Goal: Communication & Community: Participate in discussion

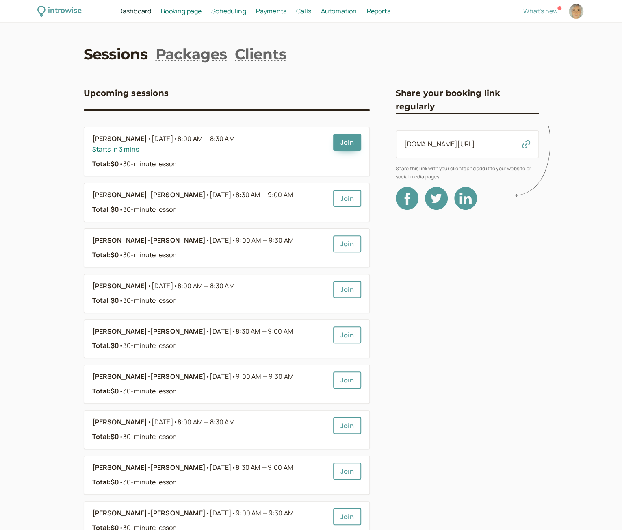
click at [305, 11] on span "Calls" at bounding box center [303, 10] width 15 height 9
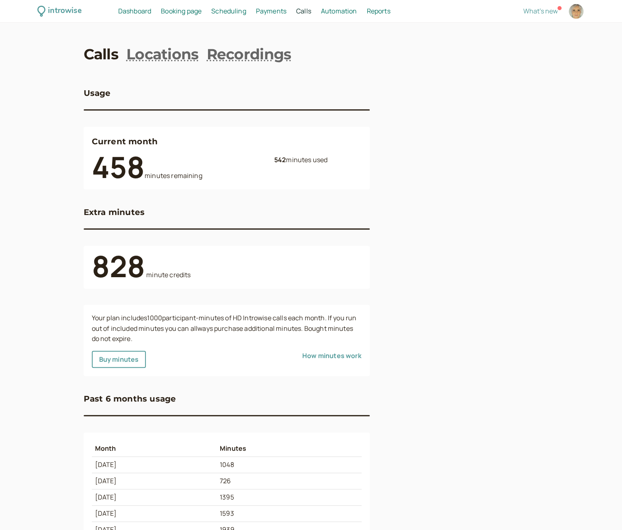
click at [132, 11] on span "Dashboard" at bounding box center [134, 10] width 33 height 9
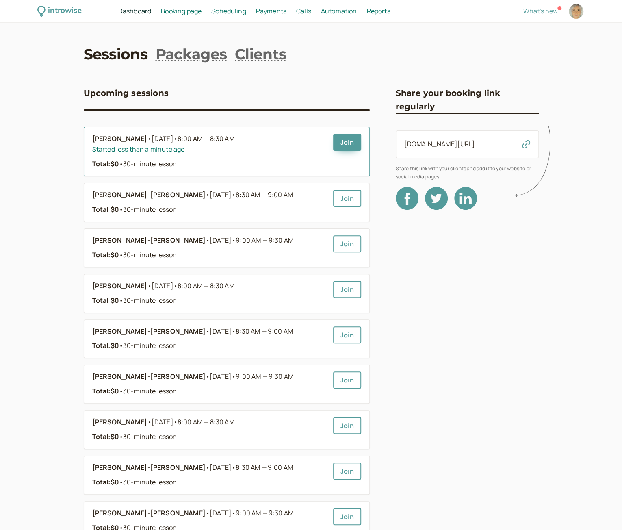
click at [325, 140] on div "Chisato Nasu • Today • 8:00 AM — 8:30 AM" at bounding box center [209, 139] width 234 height 11
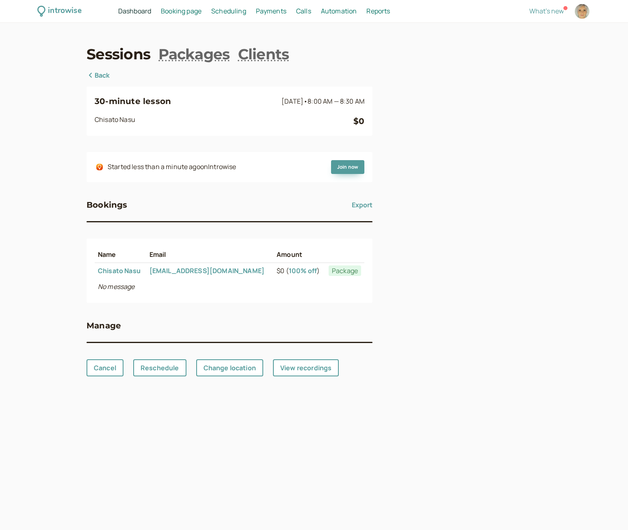
click at [138, 6] on span "Dashboard" at bounding box center [134, 10] width 33 height 9
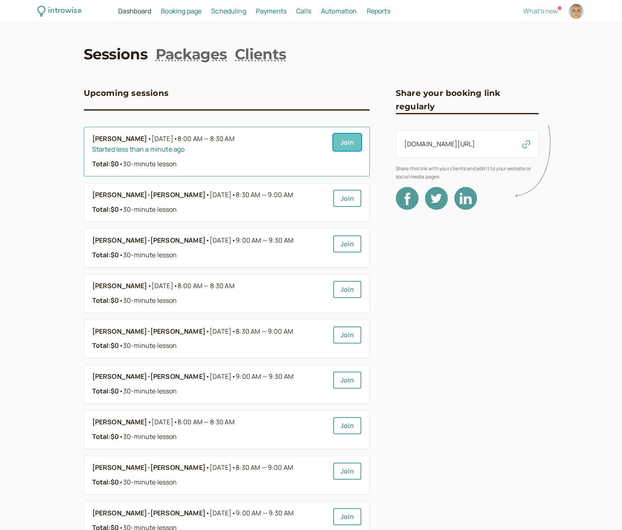
click at [350, 140] on link "Join" at bounding box center [347, 142] width 28 height 17
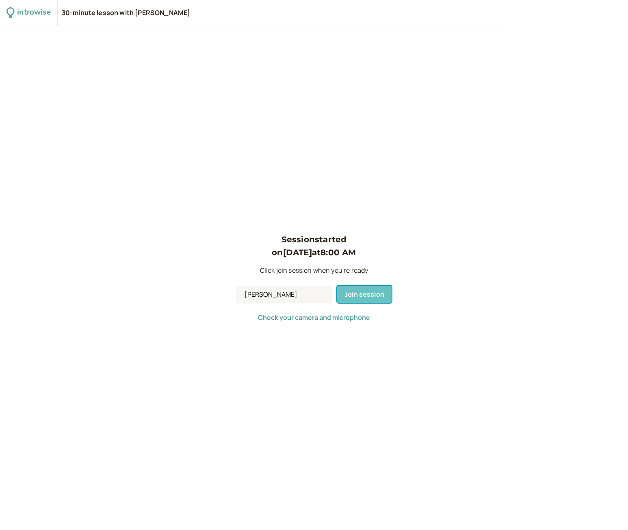
click at [370, 294] on span "Join session" at bounding box center [364, 294] width 40 height 9
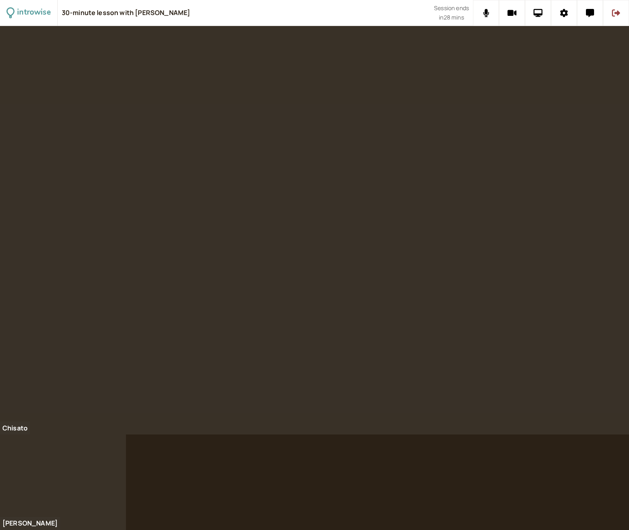
click at [628, 478] on div at bounding box center [314, 278] width 629 height 504
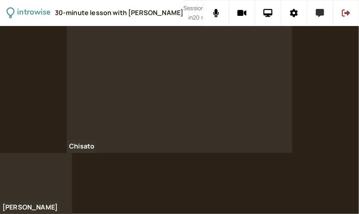
click at [319, 15] on icon at bounding box center [320, 13] width 8 height 8
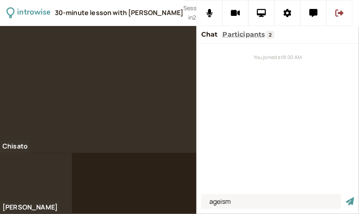
type input "ageism"
click at [346, 197] on button "submit" at bounding box center [350, 201] width 8 height 9
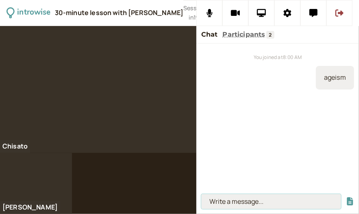
click at [242, 204] on input at bounding box center [271, 201] width 140 height 15
paste input "Against older adults — for example, assuming they can’t learn new technology or…"
type input "Against older adults — for example, assuming they can’t learn new technology or…"
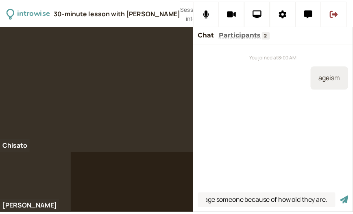
scroll to position [0, 0]
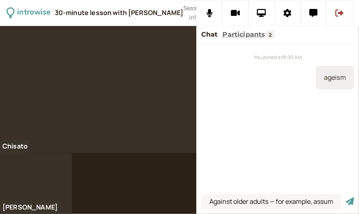
click at [216, 173] on div "You joined at 8:00 AM ageism" at bounding box center [277, 116] width 162 height 147
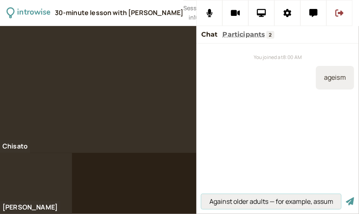
click at [220, 206] on input "Against older adults — for example, assuming they can’t learn new technology or…" at bounding box center [271, 201] width 140 height 15
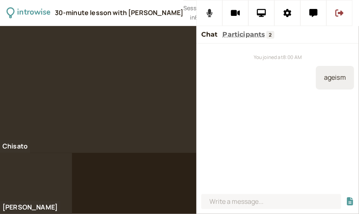
click at [205, 19] on button at bounding box center [209, 13] width 26 height 26
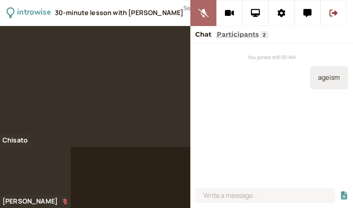
click at [208, 11] on icon at bounding box center [203, 13] width 10 height 8
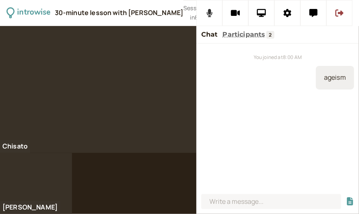
click at [211, 13] on icon at bounding box center [209, 13] width 6 height 8
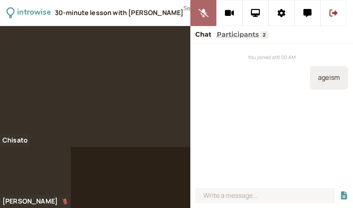
click at [206, 11] on icon at bounding box center [203, 13] width 10 height 8
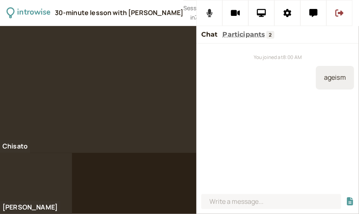
click at [206, 17] on button at bounding box center [209, 13] width 26 height 26
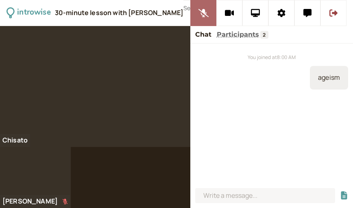
click at [208, 15] on icon at bounding box center [203, 13] width 10 height 8
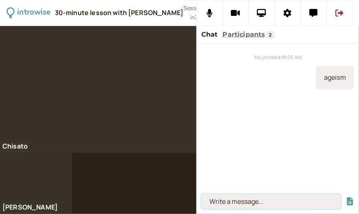
click at [239, 198] on input at bounding box center [271, 201] width 140 height 15
type input "that's something that could happen"
click at [346, 197] on button "submit" at bounding box center [350, 201] width 8 height 9
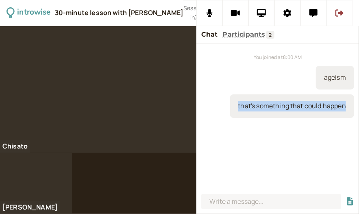
drag, startPoint x: 237, startPoint y: 107, endPoint x: 346, endPoint y: 107, distance: 109.3
click at [346, 107] on div "that's something that could happen" at bounding box center [292, 106] width 124 height 24
copy div "that's something that could happen"
click at [207, 12] on icon at bounding box center [209, 13] width 6 height 8
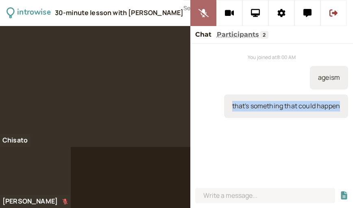
click at [208, 12] on icon at bounding box center [203, 13] width 10 height 8
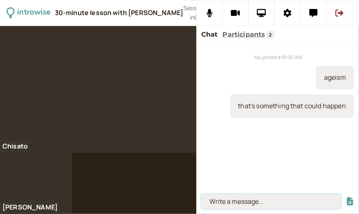
click at [219, 199] on input at bounding box center [271, 201] width 140 height 15
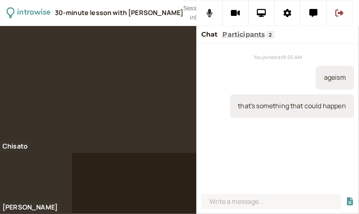
click at [214, 12] on button at bounding box center [209, 13] width 26 height 26
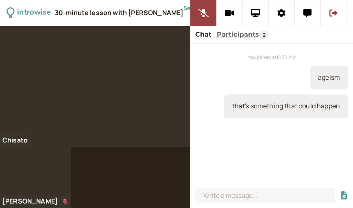
click at [239, 178] on div "You joined at 8:00 AM ageism that's something that could happen" at bounding box center [271, 113] width 162 height 141
click at [207, 14] on icon at bounding box center [203, 13] width 10 height 8
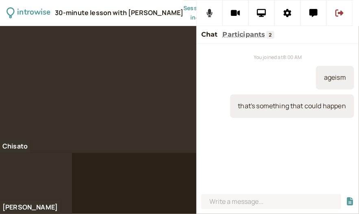
click at [211, 12] on icon at bounding box center [209, 13] width 6 height 8
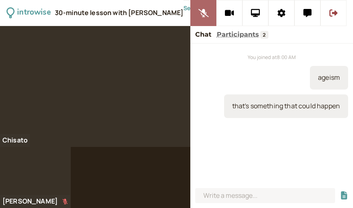
click at [208, 12] on icon at bounding box center [203, 13] width 10 height 8
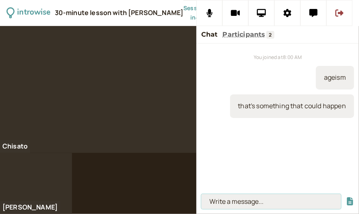
click at [222, 200] on input at bounding box center [271, 201] width 140 height 15
type input "When they hit their [DEMOGRAPHIC_DATA]"
click at [346, 197] on button "submit" at bounding box center [350, 201] width 8 height 9
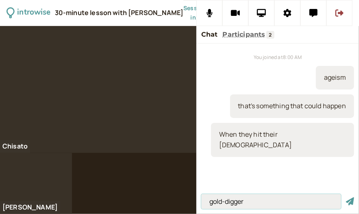
type input "gold-digger"
click at [346, 197] on button "submit" at bounding box center [350, 201] width 8 height 9
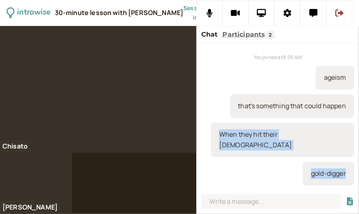
drag, startPoint x: 275, startPoint y: 134, endPoint x: 349, endPoint y: 159, distance: 78.2
click at [349, 159] on div "You joined at 8:00 AM ageism that's something that could happen When they hit t…" at bounding box center [277, 116] width 162 height 147
copy div "When they hit their [DEMOGRAPHIC_DATA] gold-digger"
click at [340, 13] on icon at bounding box center [339, 12] width 8 height 7
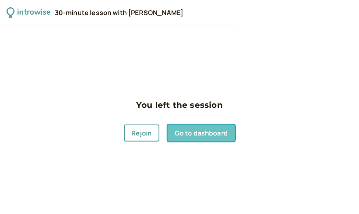
click at [186, 132] on link "Go to dashboard" at bounding box center [200, 132] width 67 height 17
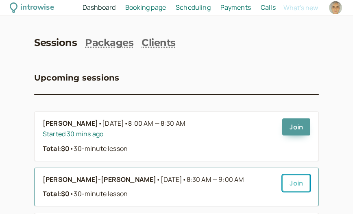
click at [293, 183] on link "Join" at bounding box center [296, 182] width 28 height 17
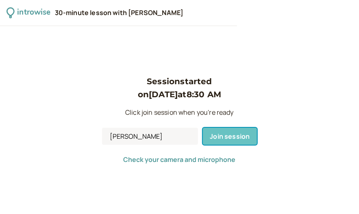
click at [240, 142] on button "Join session" at bounding box center [230, 136] width 54 height 17
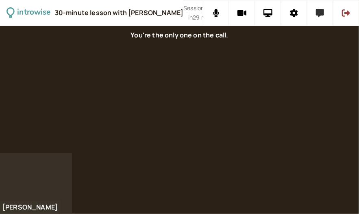
click at [318, 13] on icon at bounding box center [320, 13] width 8 height 8
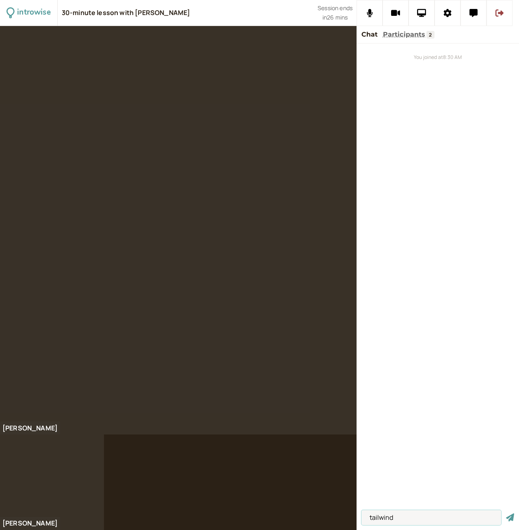
type input "tailwind"
click at [358, 213] on button "submit" at bounding box center [510, 517] width 8 height 9
click at [358, 213] on input at bounding box center [431, 517] width 140 height 15
type input "e"
type input "headwind"
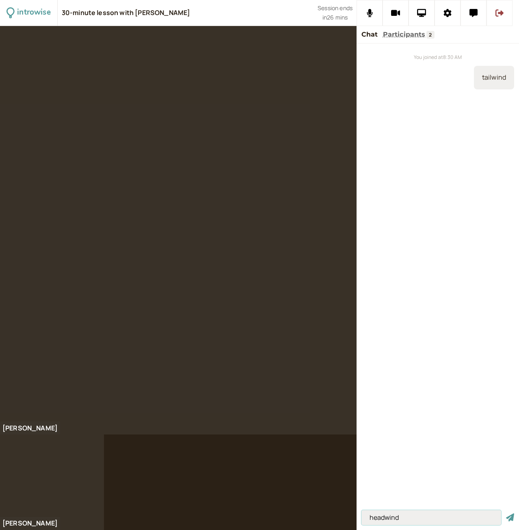
click at [358, 213] on button "submit" at bounding box center [510, 517] width 8 height 9
click at [358, 213] on input at bounding box center [431, 517] width 140 height 15
type input "personal care items"
click at [358, 213] on button "submit" at bounding box center [510, 517] width 8 height 9
click at [358, 213] on input at bounding box center [431, 517] width 140 height 15
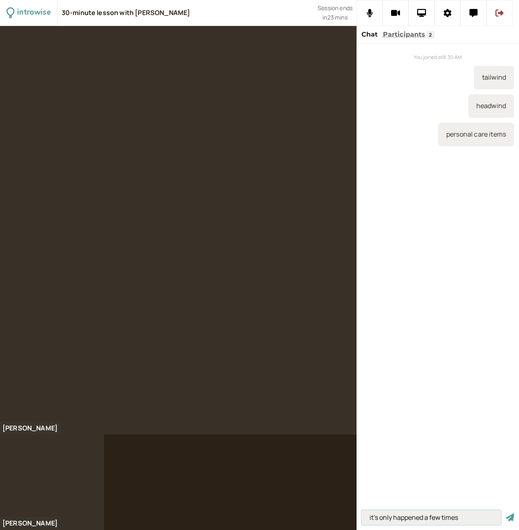
type input "it's only happened a few times"
click at [358, 213] on button "submit" at bounding box center [510, 517] width 8 height 9
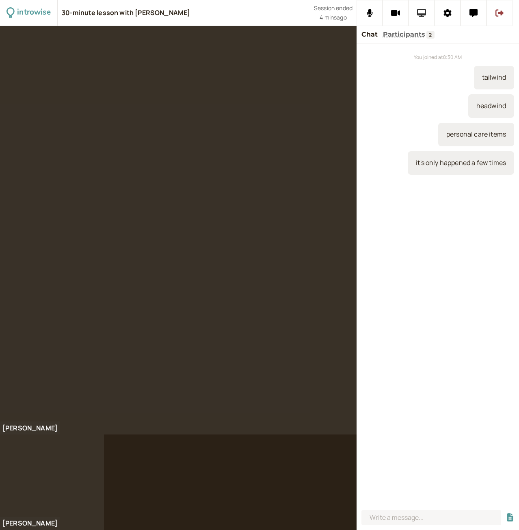
click at [358, 14] on icon at bounding box center [421, 13] width 9 height 8
click at [358, 213] on input at bounding box center [431, 517] width 140 height 15
paste input "Campus Journalism Subcommittee Maritime Method Something"
type input "Campus Journalism Subcommittee Maritime Method Something"
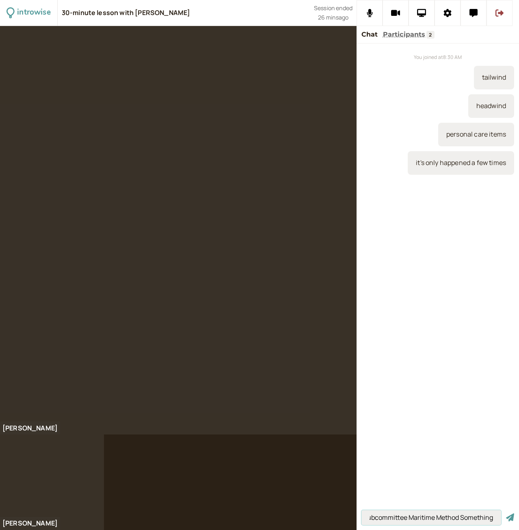
click at [358, 213] on button "submit" at bounding box center [510, 517] width 8 height 9
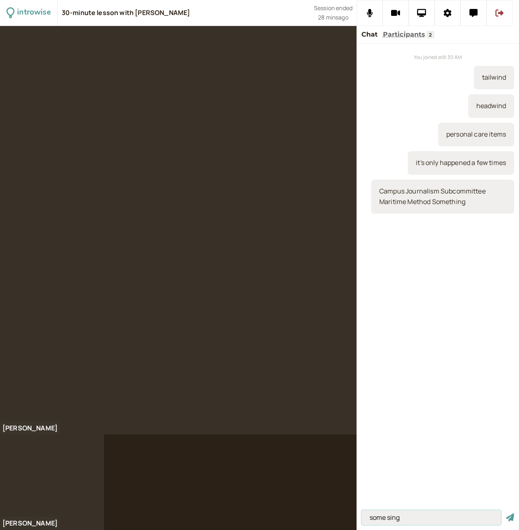
type input "some sing"
click at [358, 213] on button "submit" at bounding box center [510, 517] width 8 height 9
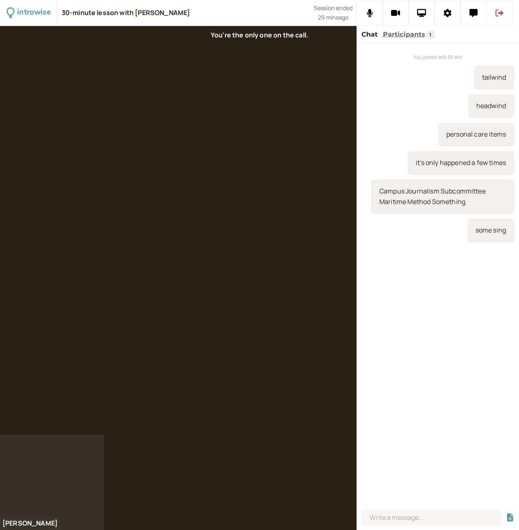
click at [358, 14] on button at bounding box center [500, 13] width 26 height 26
